Goal: Check status: Check status

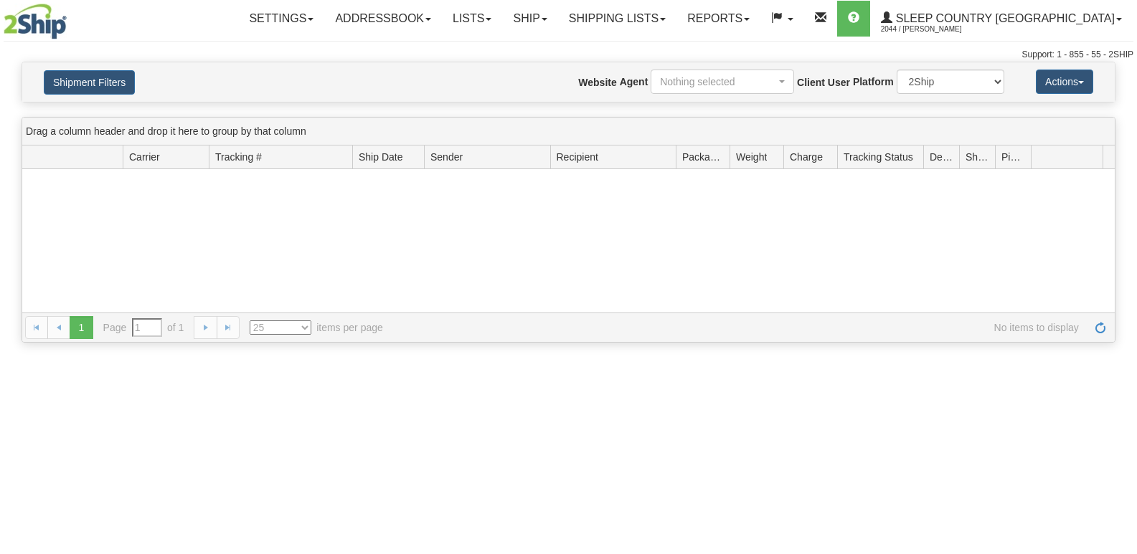
click at [115, 84] on button "Shipment Filters" at bounding box center [89, 82] width 91 height 24
click at [118, 88] on button "Shipment Filters" at bounding box center [89, 82] width 91 height 24
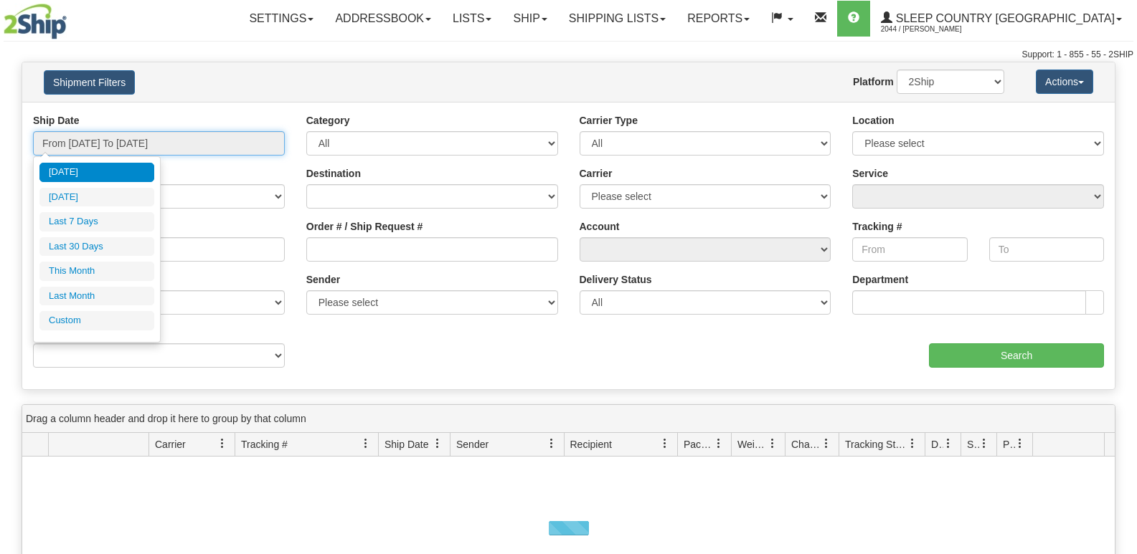
click at [117, 136] on input "From 08/24/2025 To 08/25/2025" at bounding box center [159, 143] width 252 height 24
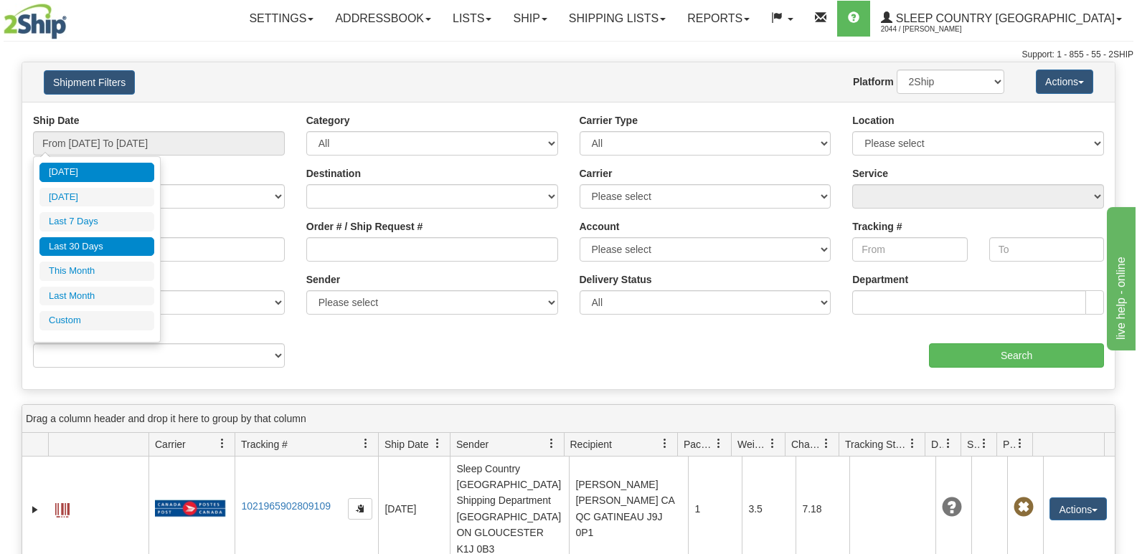
click at [99, 247] on li "Last 30 Days" at bounding box center [96, 246] width 115 height 19
type input "From 07/27/2025 To 08/25/2025"
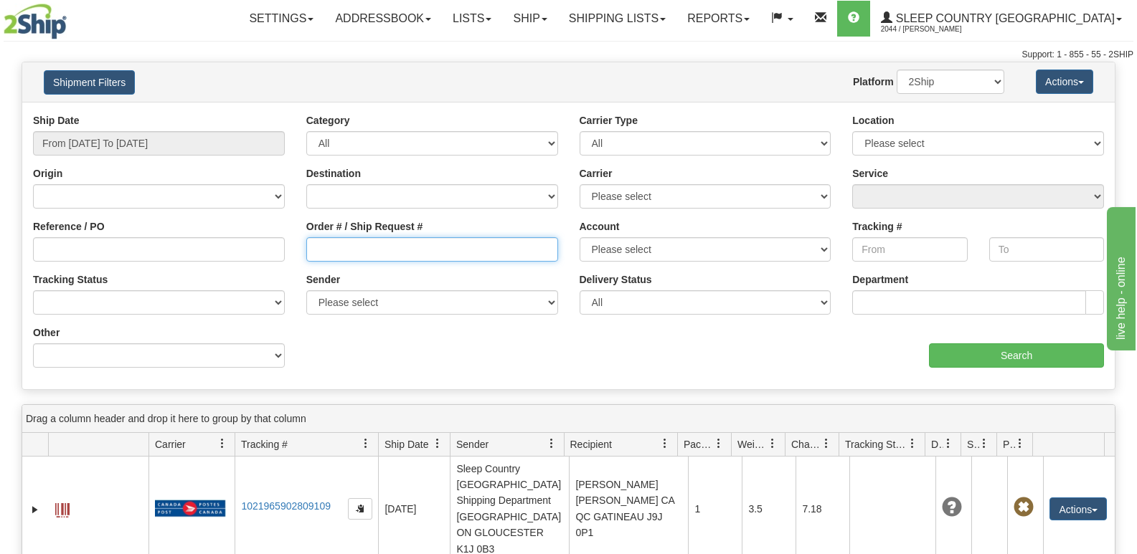
click at [402, 247] on input "Order # / Ship Request #" at bounding box center [432, 249] width 252 height 24
paste input "122541"
type input "122541"
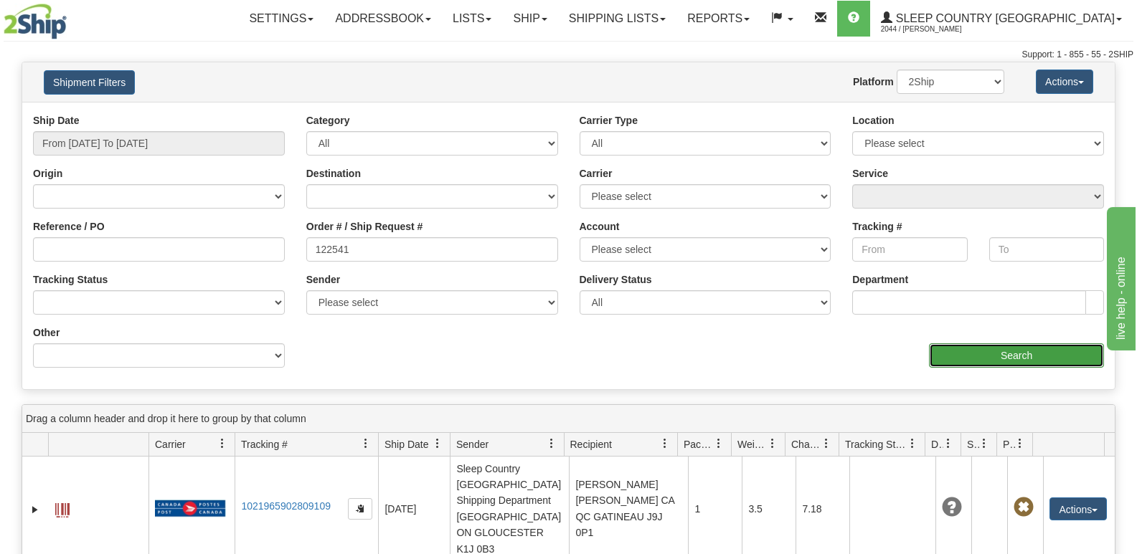
click at [997, 361] on input "Search" at bounding box center [1016, 356] width 175 height 24
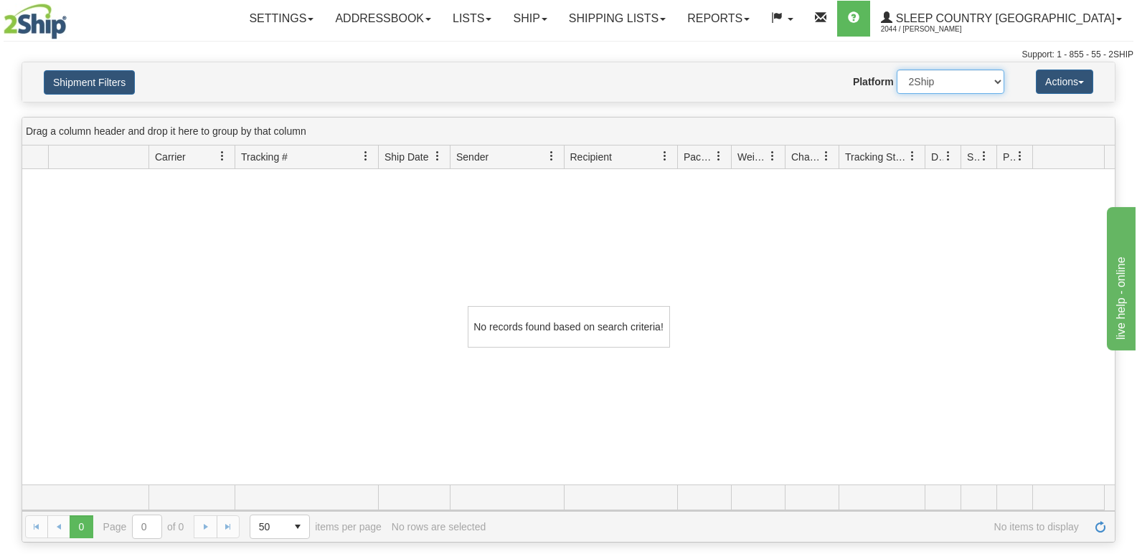
click at [938, 88] on select "2Ship Imported" at bounding box center [951, 82] width 108 height 24
select select "1"
click at [897, 70] on select "2Ship Imported" at bounding box center [951, 82] width 108 height 24
click at [110, 87] on button "Shipment Filters" at bounding box center [89, 82] width 91 height 24
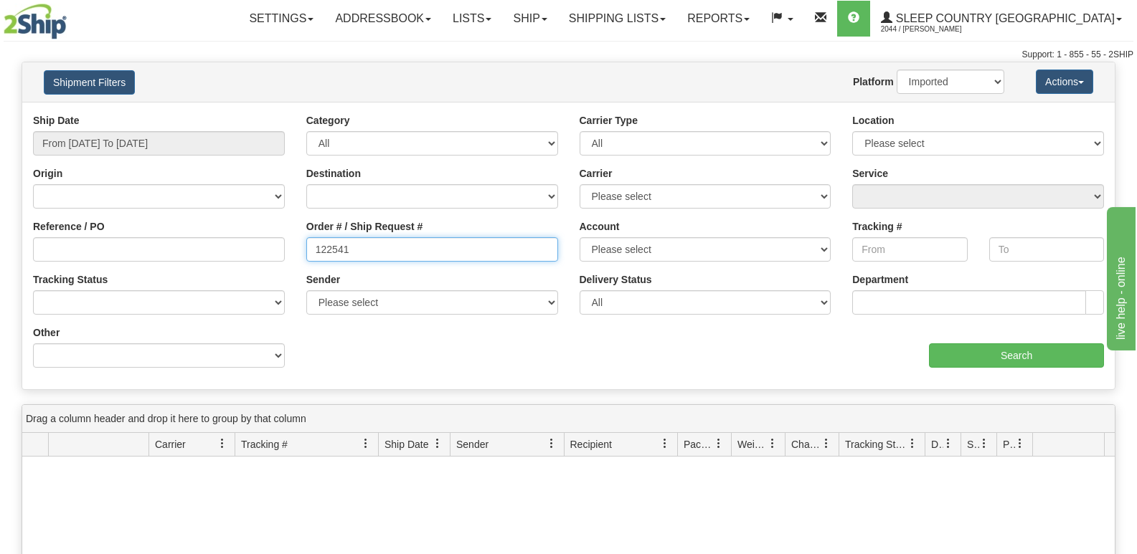
drag, startPoint x: 377, startPoint y: 257, endPoint x: 183, endPoint y: 258, distance: 193.7
click at [181, 113] on div "Reference / PO Order # / Ship Request # 122541 Account Please select Canada Pos…" at bounding box center [568, 113] width 1092 height 0
paste input "049591"
type input "1049591"
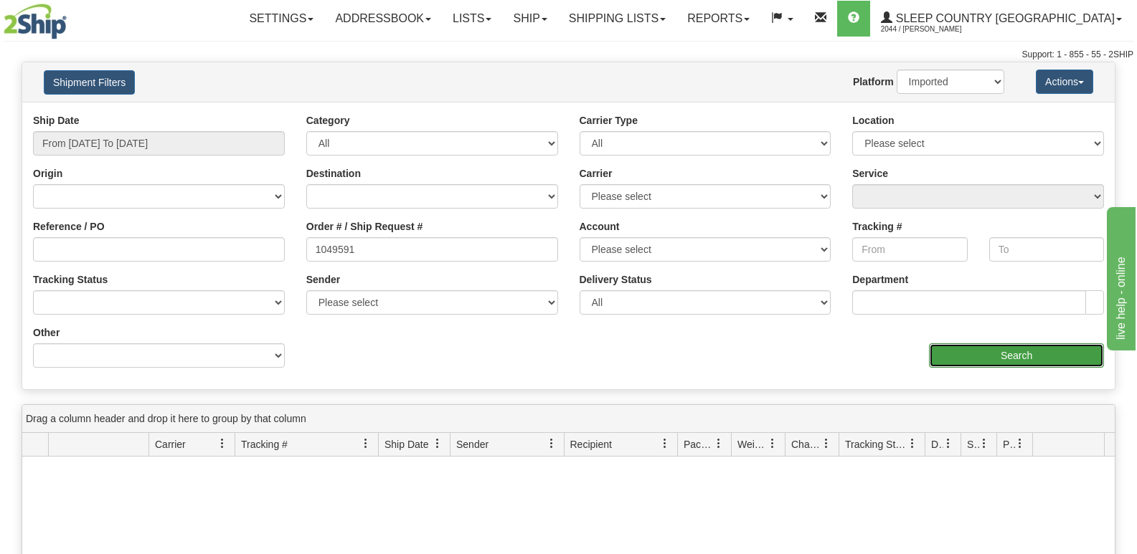
click at [1034, 354] on input "Search" at bounding box center [1016, 356] width 175 height 24
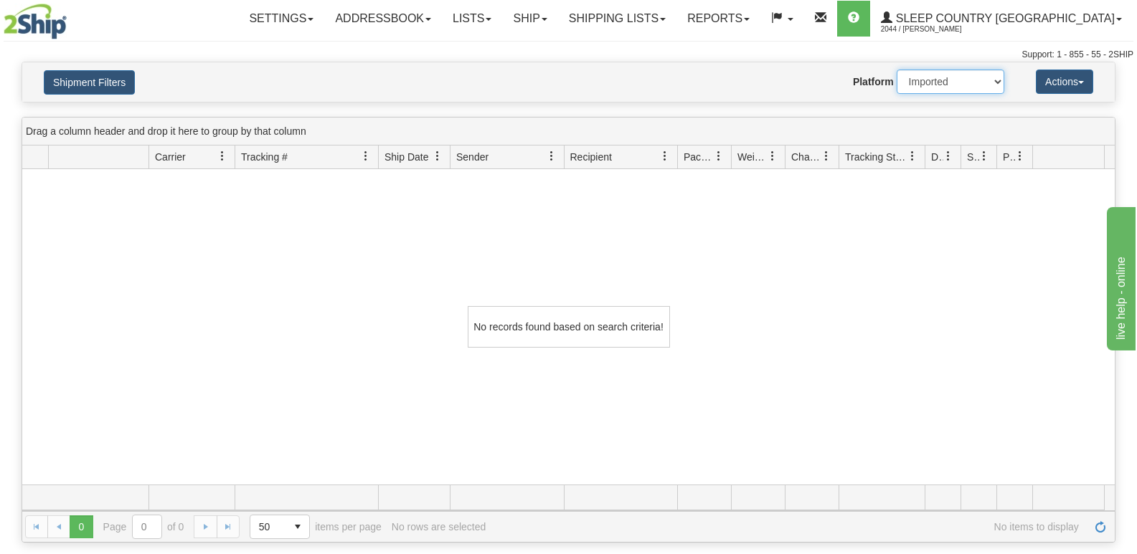
click at [941, 86] on select "2Ship Imported" at bounding box center [951, 82] width 108 height 24
select select "0"
click at [897, 70] on select "2Ship Imported" at bounding box center [951, 82] width 108 height 24
click at [115, 80] on button "Shipment Filters" at bounding box center [89, 82] width 91 height 24
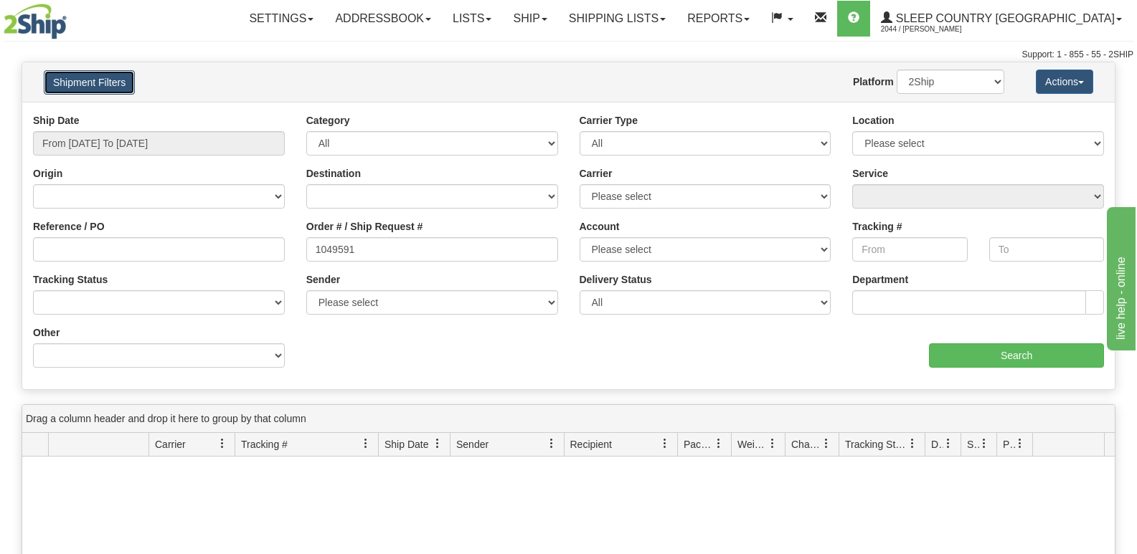
click at [115, 80] on button "Shipment Filters" at bounding box center [89, 82] width 91 height 24
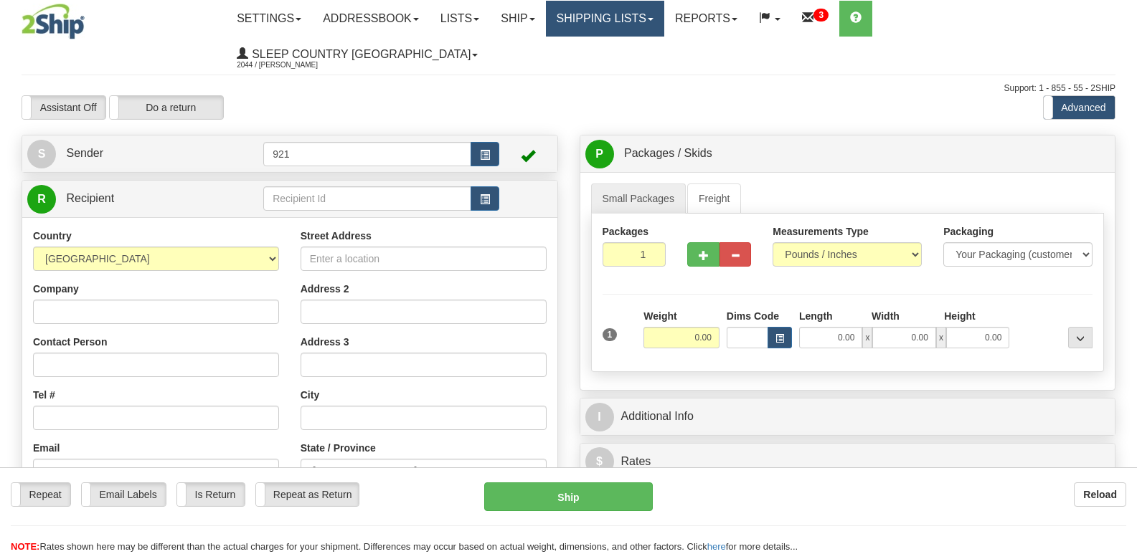
click at [664, 17] on link "Shipping lists" at bounding box center [605, 19] width 118 height 36
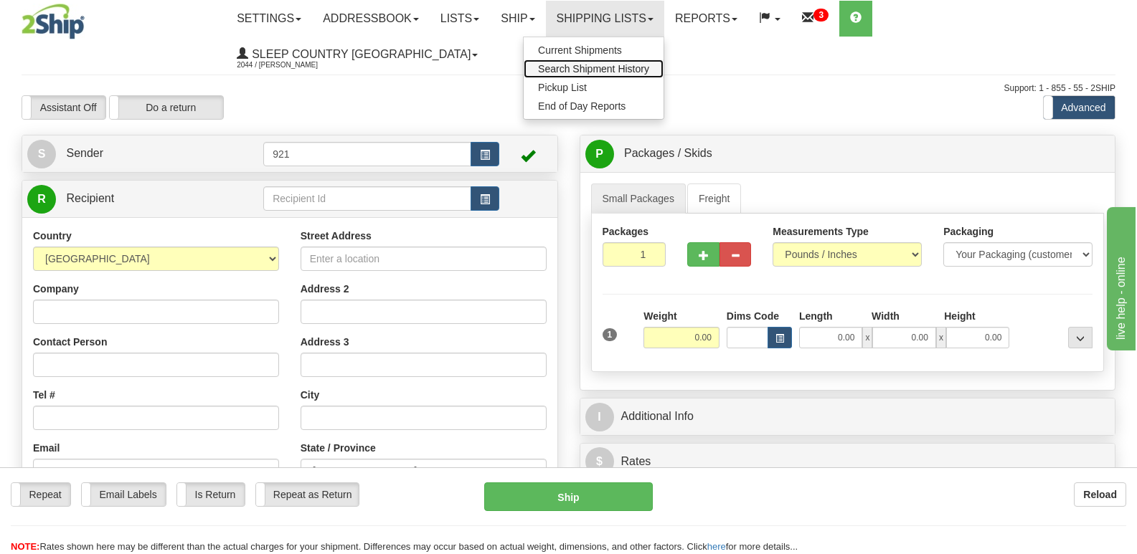
click at [649, 64] on span "Search Shipment History" at bounding box center [593, 68] width 111 height 11
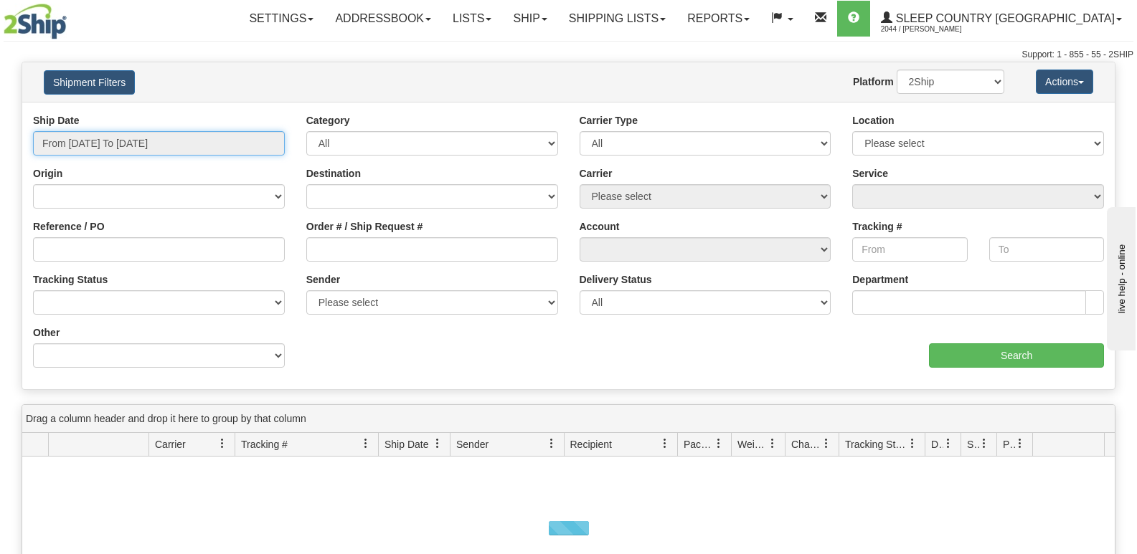
click at [169, 138] on input "From 08/24/2025 To 08/25/2025" at bounding box center [159, 143] width 252 height 24
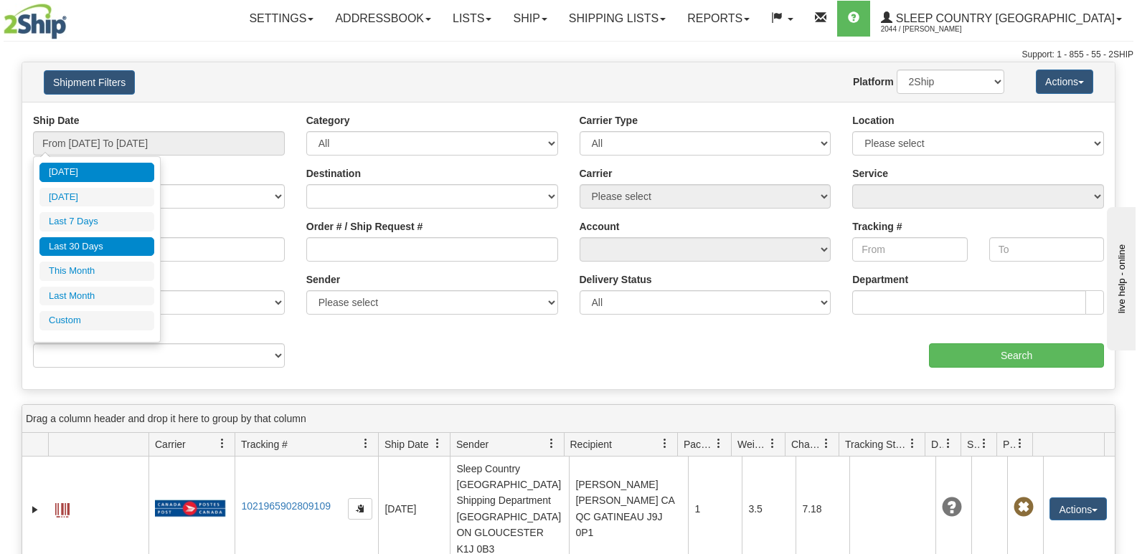
click at [88, 252] on li "Last 30 Days" at bounding box center [96, 246] width 115 height 19
type input "From 07/27/2025 To 08/25/2025"
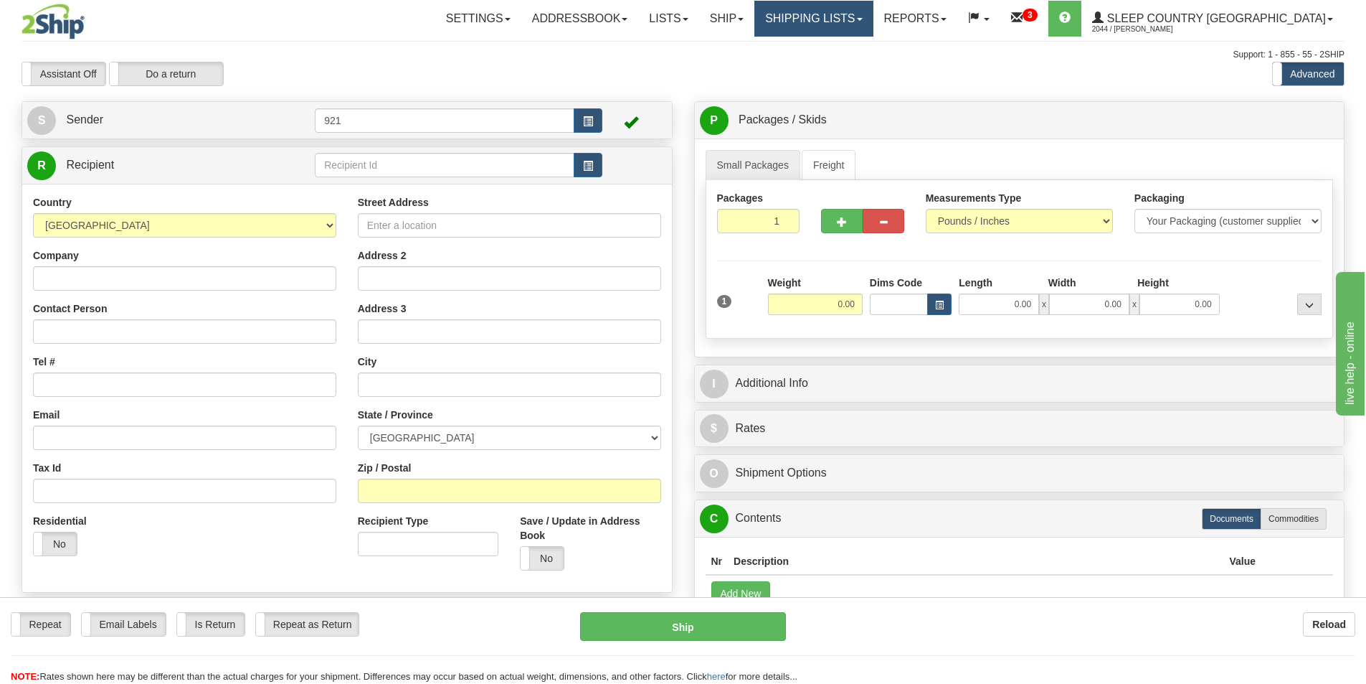
click at [873, 24] on link "Shipping lists" at bounding box center [814, 19] width 118 height 36
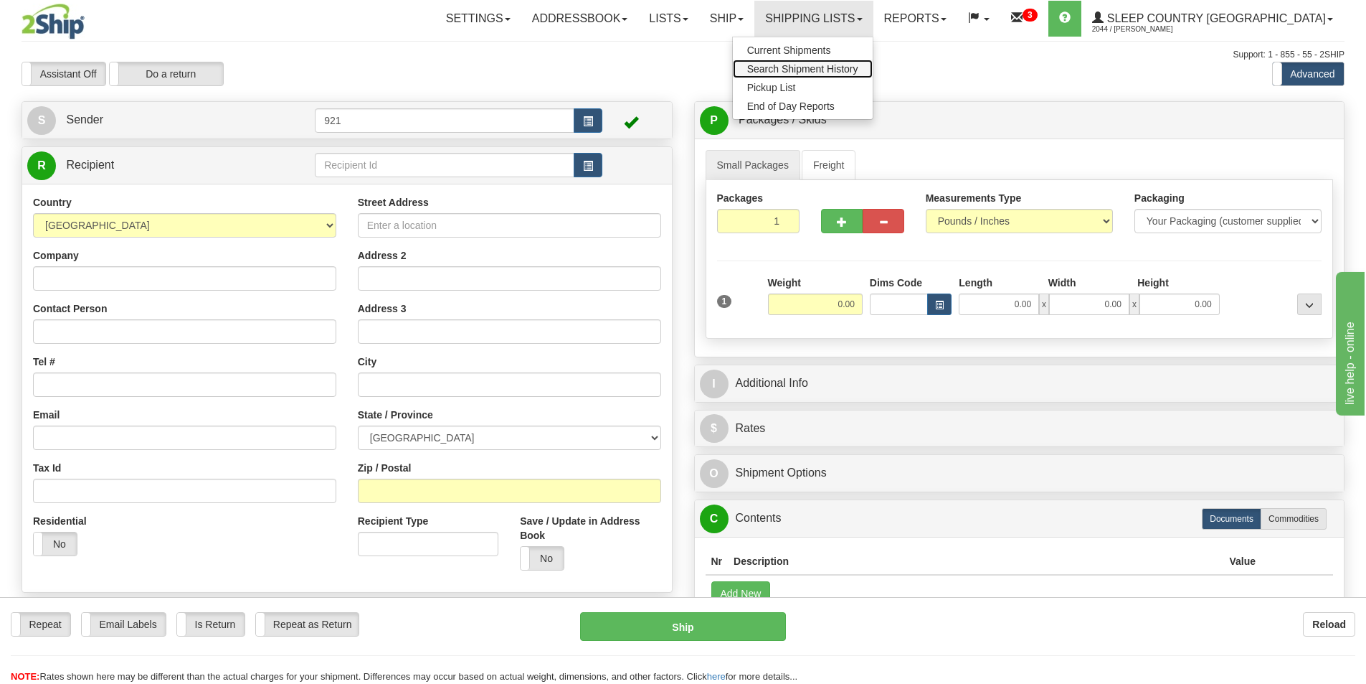
click at [859, 67] on span "Search Shipment History" at bounding box center [802, 68] width 111 height 11
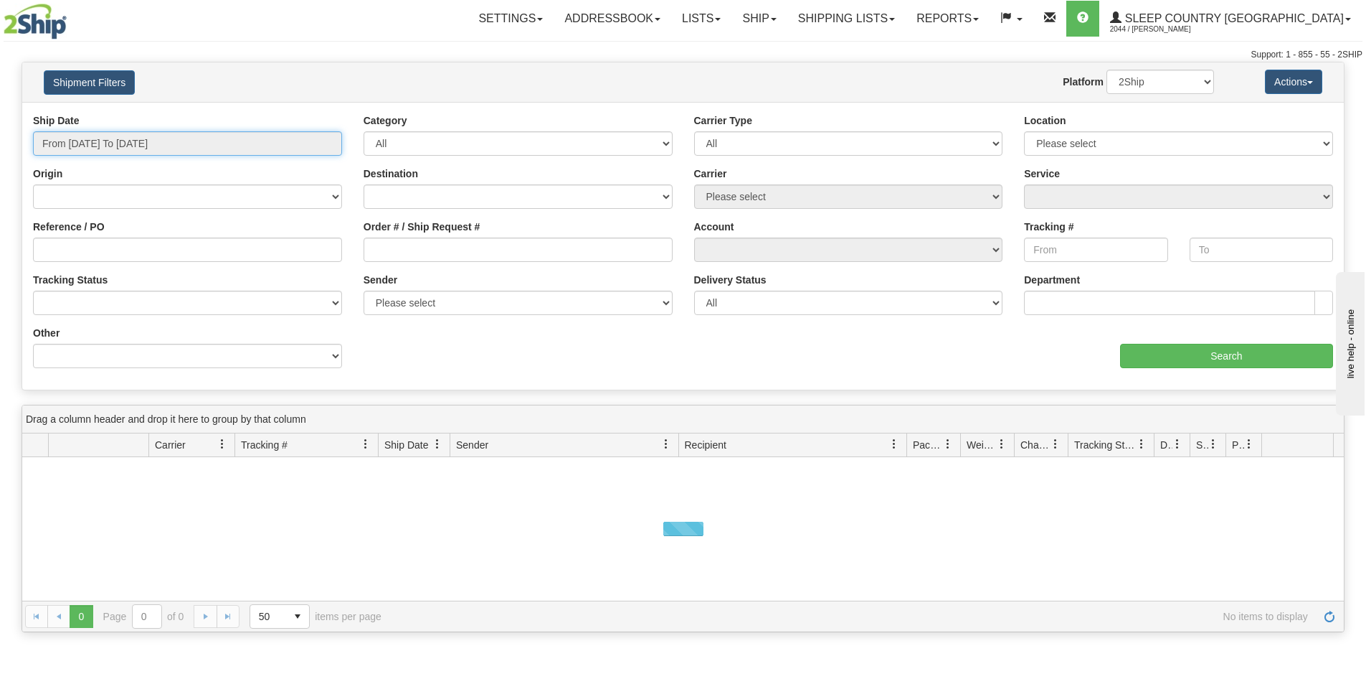
drag, startPoint x: 93, startPoint y: 135, endPoint x: 96, endPoint y: 148, distance: 13.9
click at [93, 136] on input "From [DATE] To [DATE]" at bounding box center [187, 143] width 309 height 24
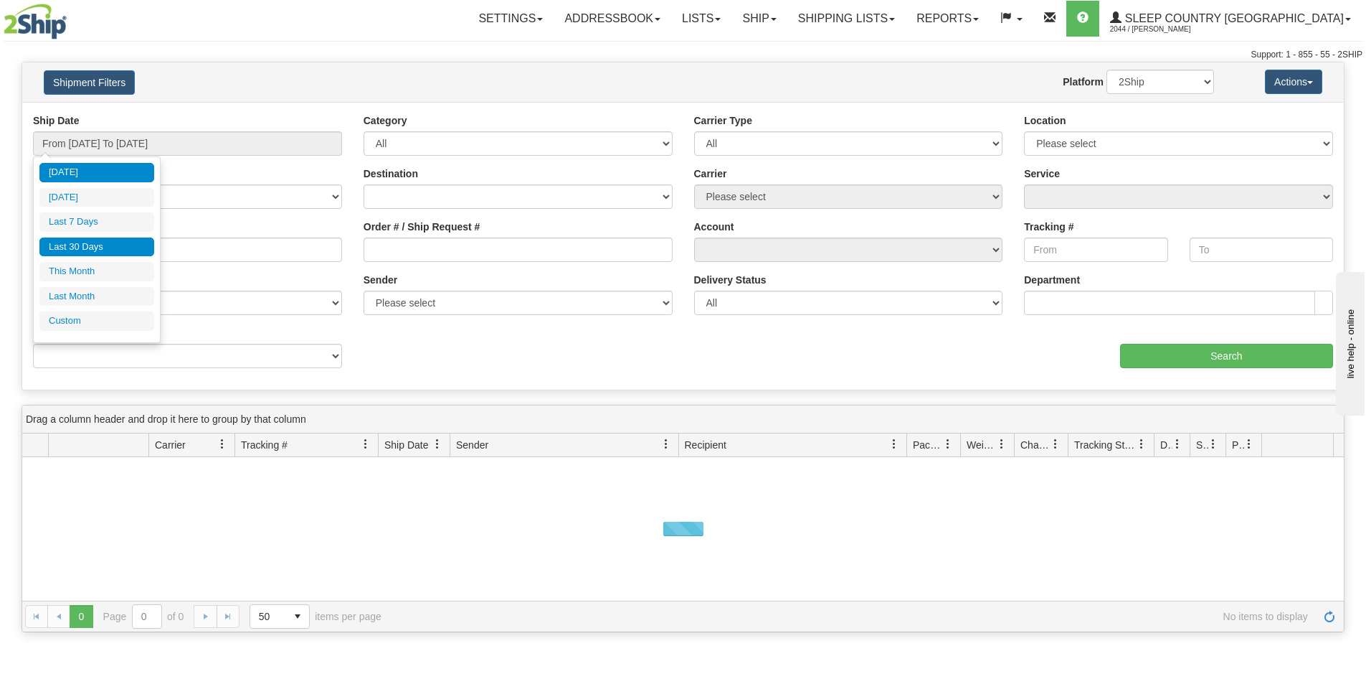
click at [91, 250] on li "Last 30 Days" at bounding box center [96, 246] width 115 height 19
type input "From [DATE] To [DATE]"
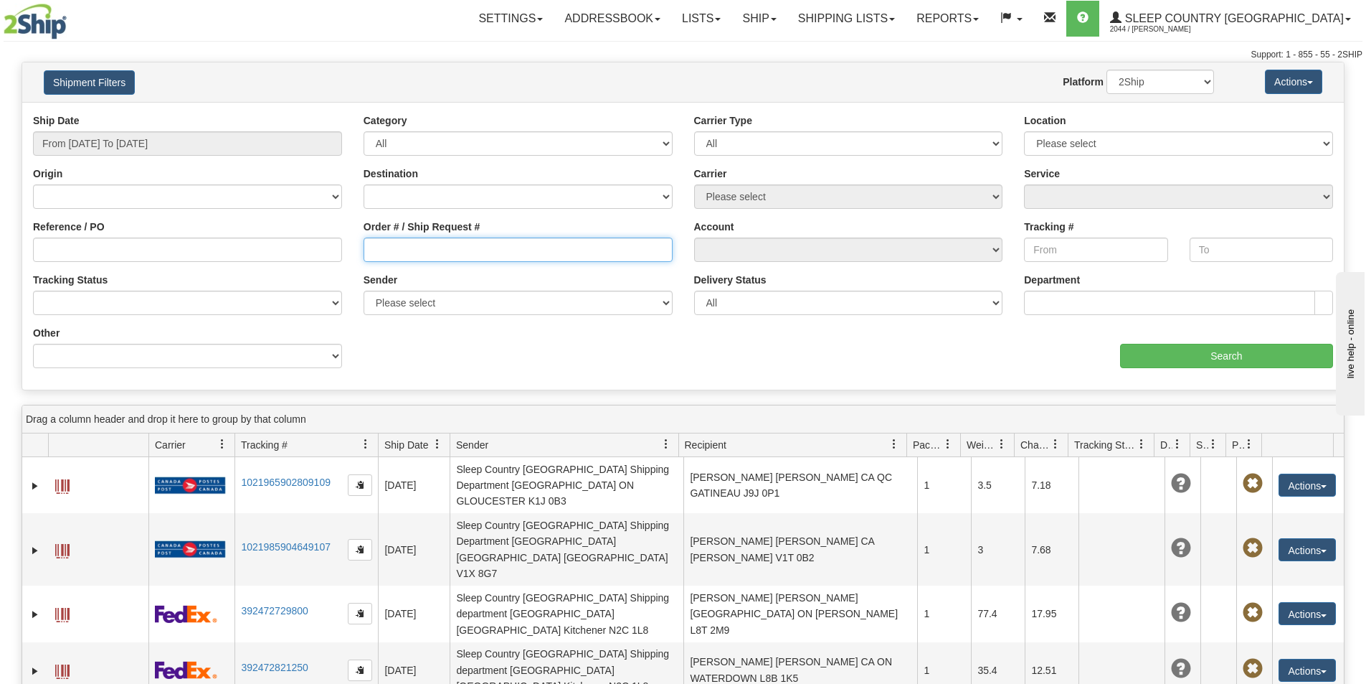
click at [433, 250] on input "Order # / Ship Request #" at bounding box center [518, 249] width 309 height 24
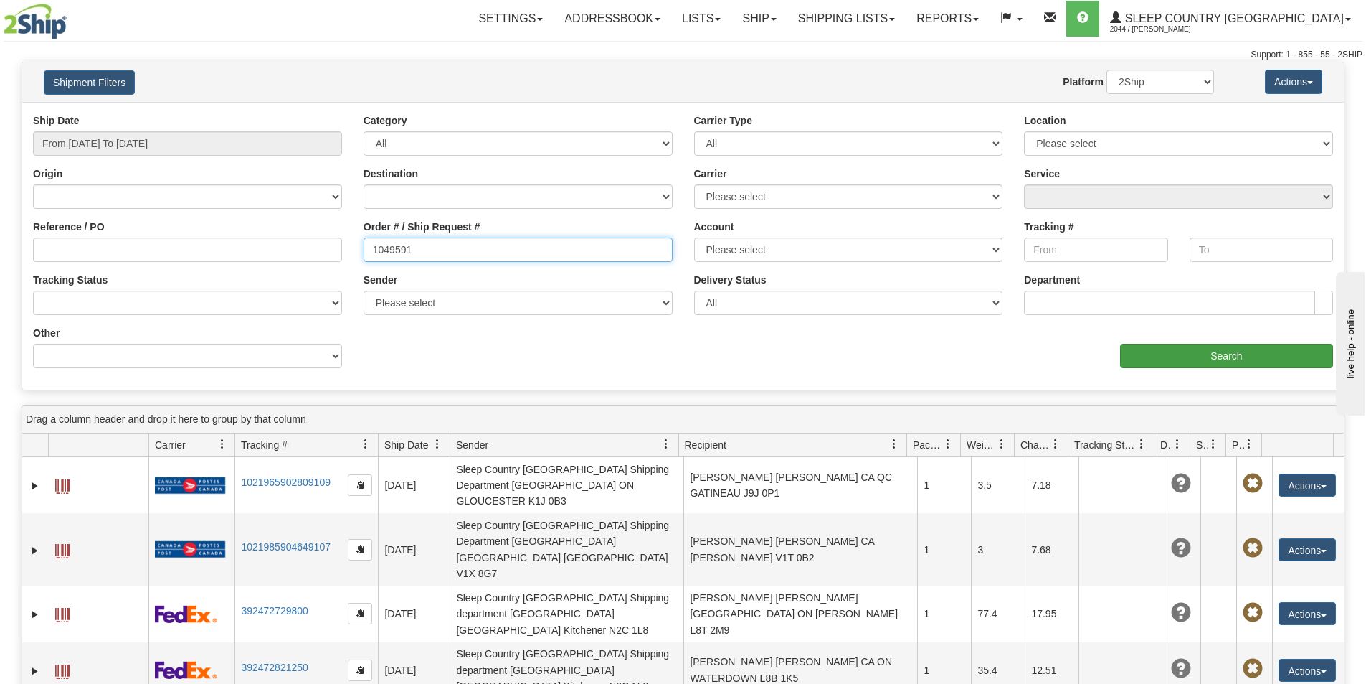
type input "1049591"
click at [1184, 356] on input "Search" at bounding box center [1226, 356] width 213 height 24
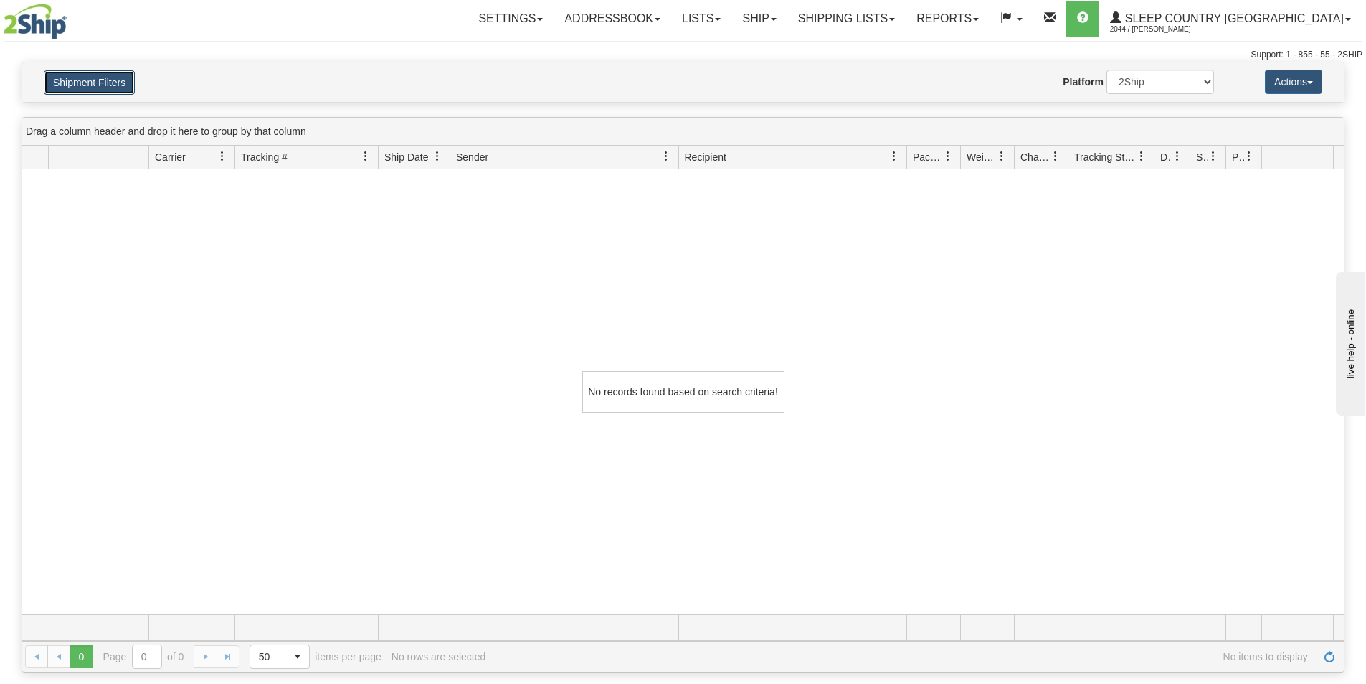
click at [110, 80] on button "Shipment Filters" at bounding box center [89, 82] width 91 height 24
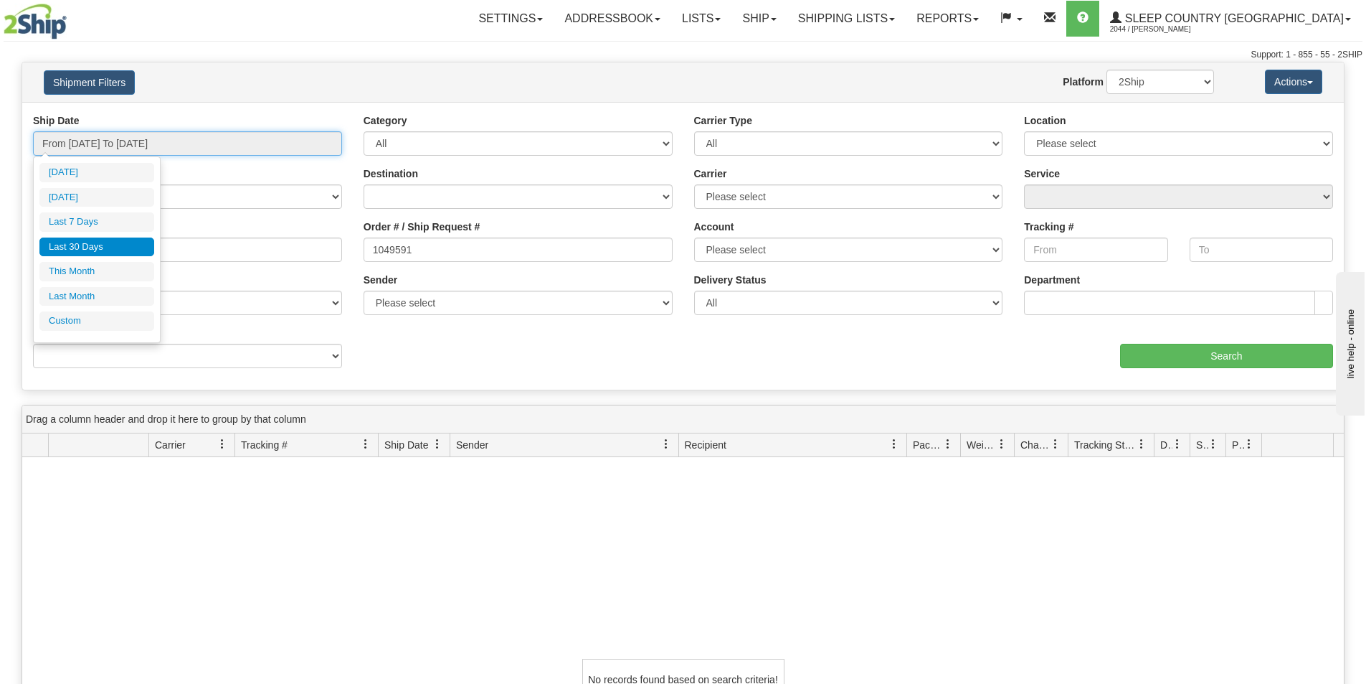
click at [132, 142] on input "From [DATE] To [DATE]" at bounding box center [187, 143] width 309 height 24
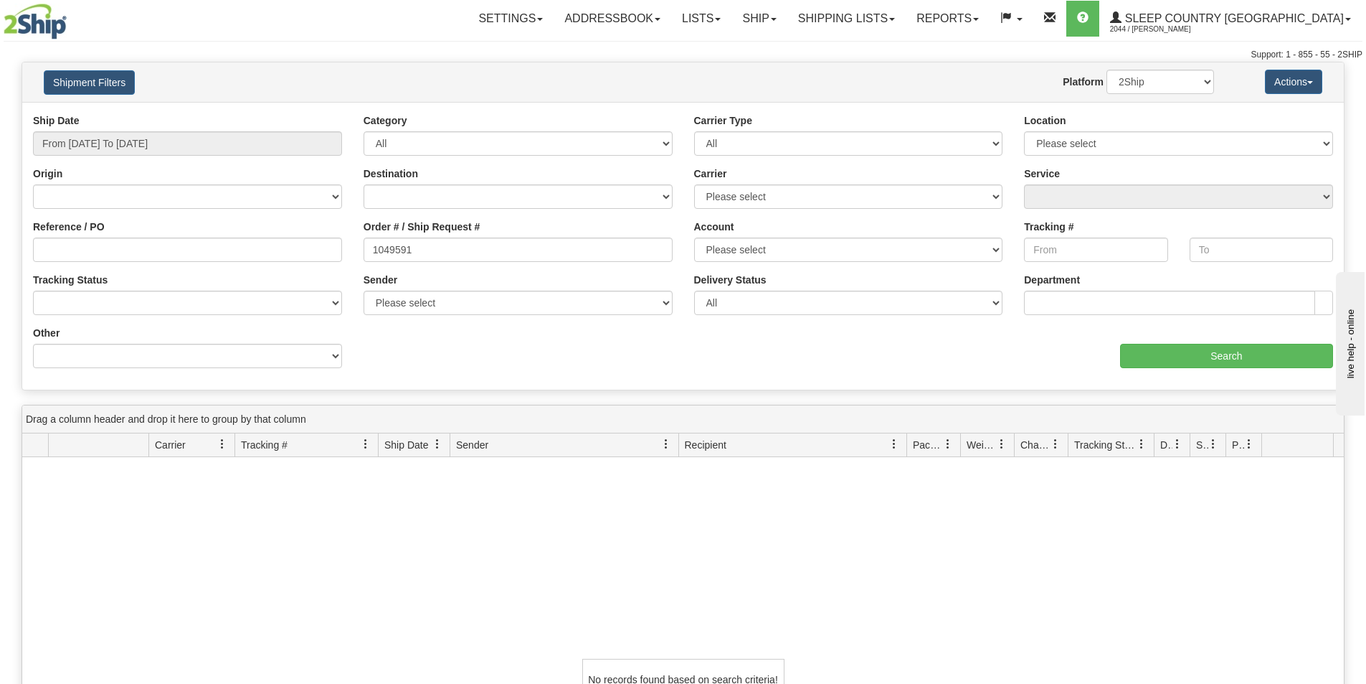
click at [285, 219] on div "Reference / PO" at bounding box center [187, 240] width 309 height 42
click at [1146, 75] on select "2Ship Imported" at bounding box center [1161, 82] width 108 height 24
click at [1107, 70] on select "2Ship Imported" at bounding box center [1161, 82] width 108 height 24
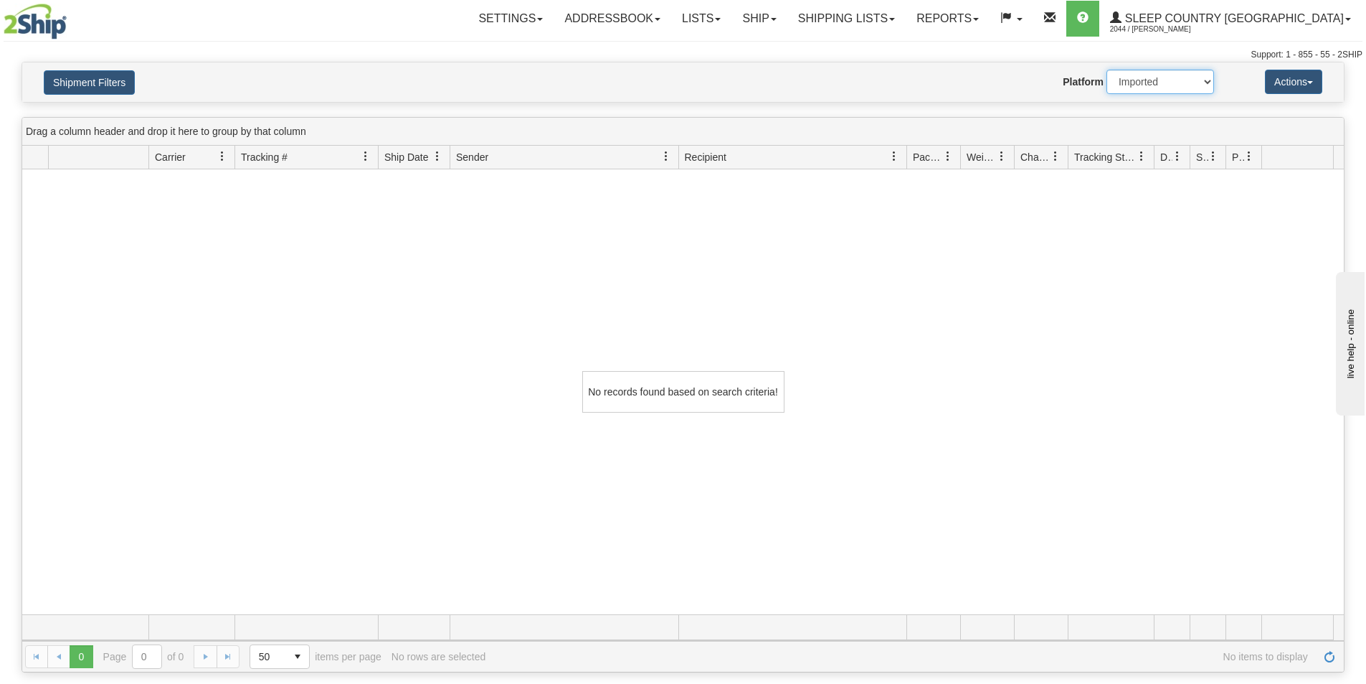
click at [1174, 78] on select "2Ship Imported" at bounding box center [1161, 82] width 108 height 24
select select "0"
click at [1107, 70] on select "2Ship Imported" at bounding box center [1161, 82] width 108 height 24
click at [95, 79] on button "Shipment Filters" at bounding box center [89, 82] width 91 height 24
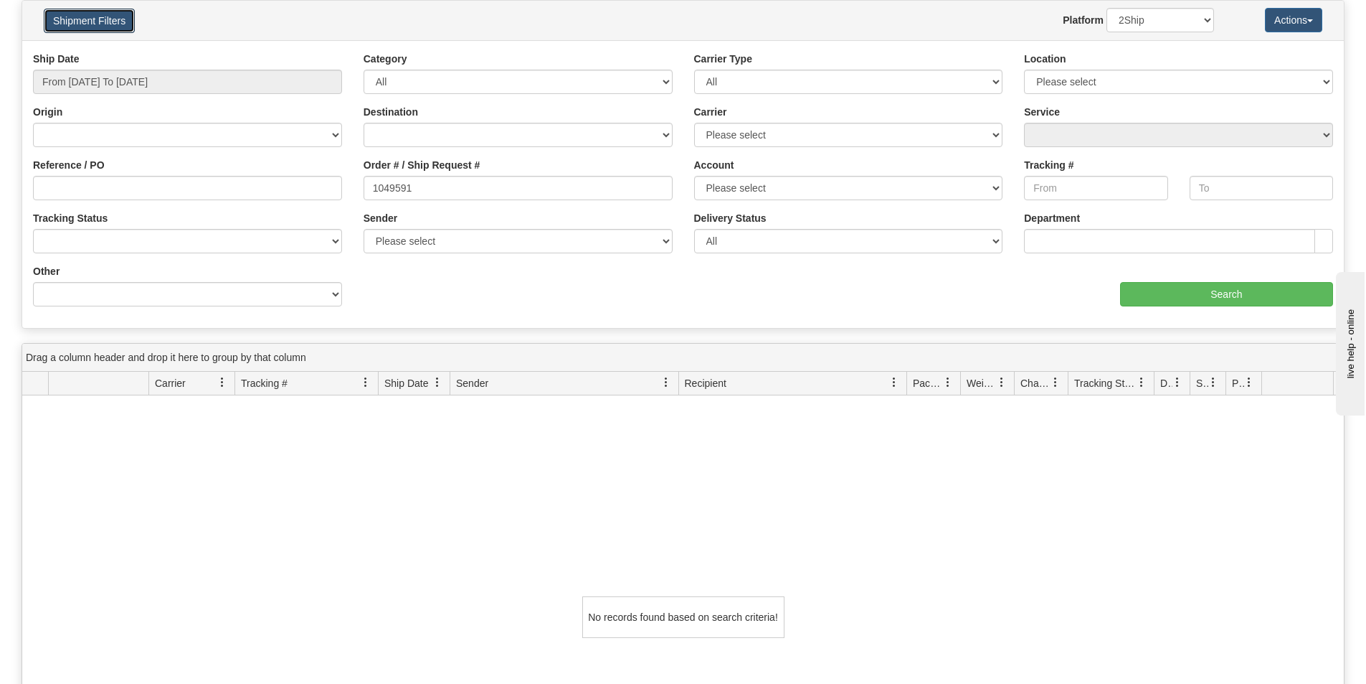
scroll to position [52, 0]
